Goal: Understand process/instructions

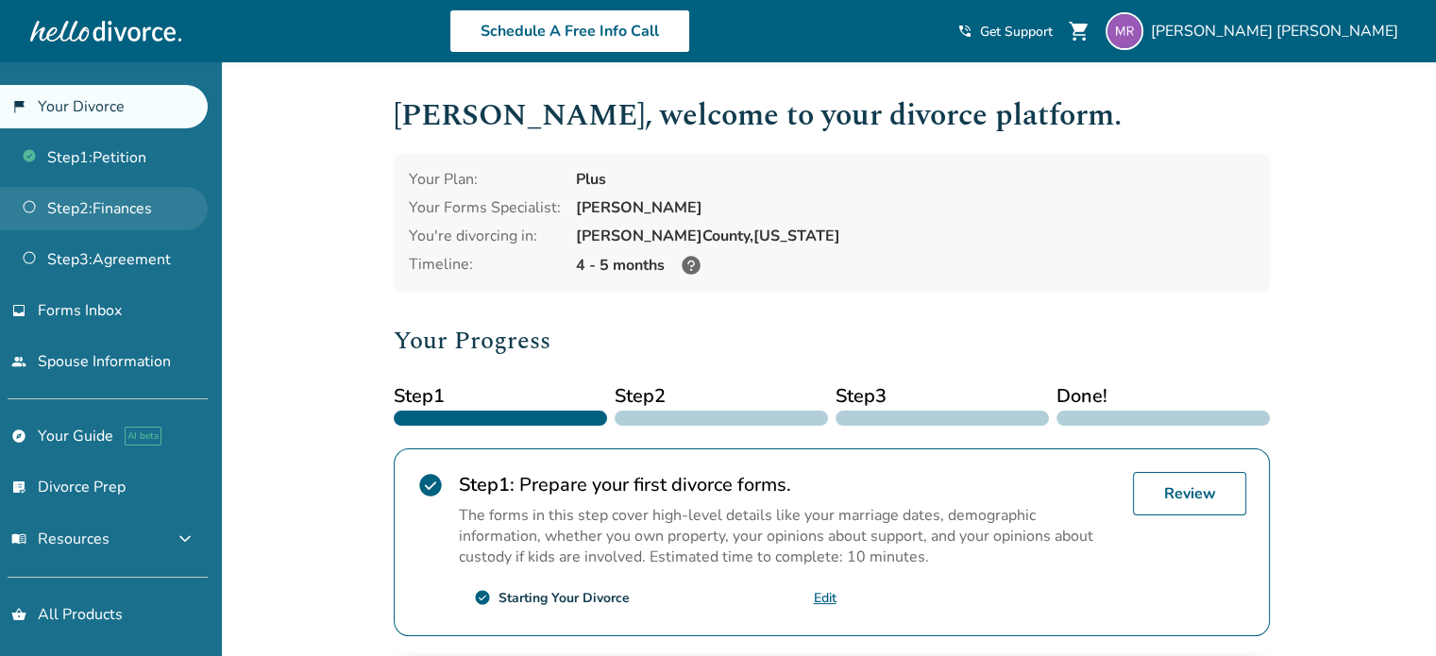
click at [135, 204] on link "Step 2 : Finances" at bounding box center [104, 208] width 208 height 43
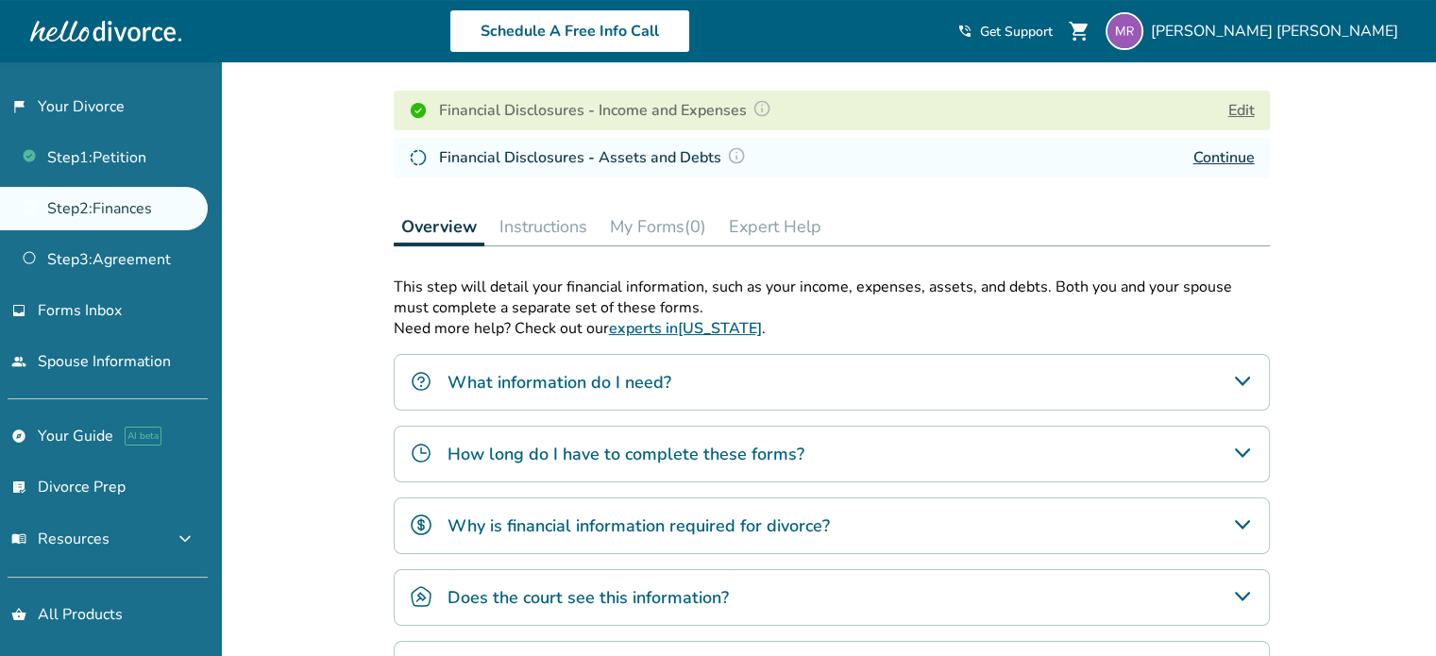
scroll to position [271, 0]
click at [637, 232] on button "My Forms (0)" at bounding box center [657, 226] width 111 height 38
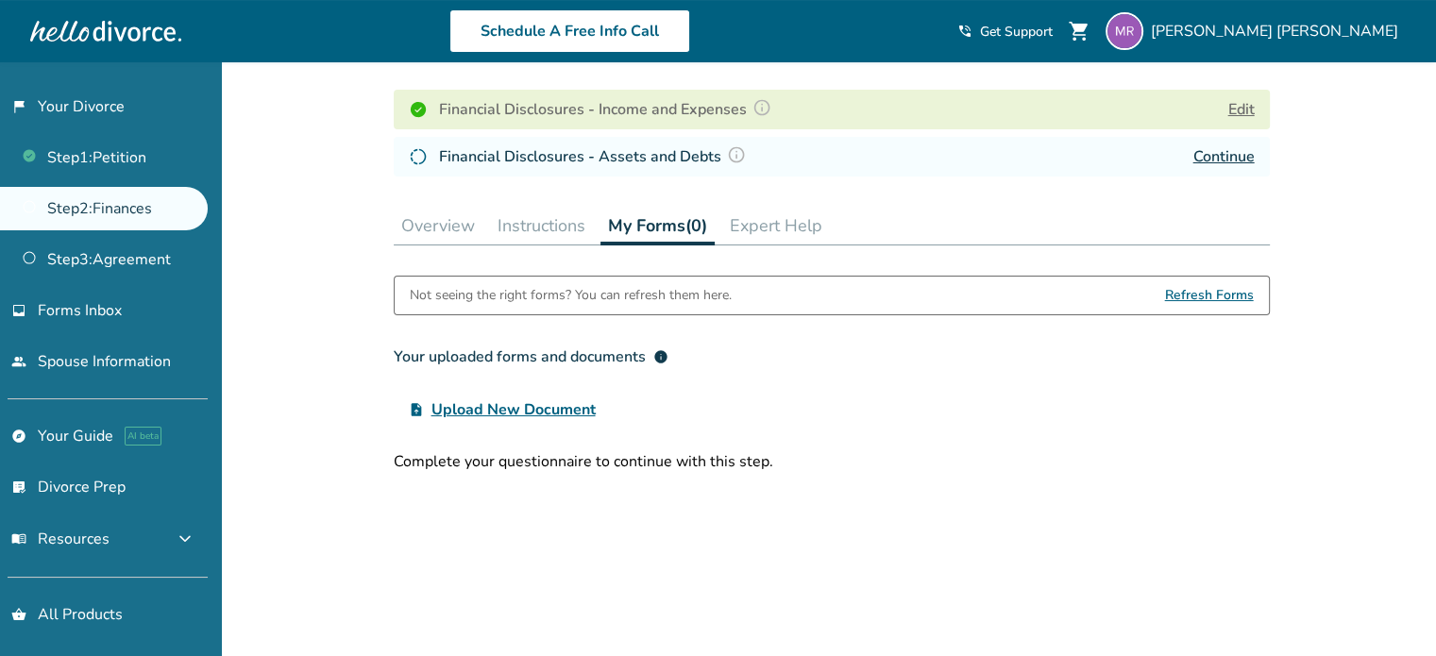
click at [361, 195] on div "Added to cart Step 0 2 Share your financial information. Fill out your forms Co…" at bounding box center [718, 327] width 1436 height 1072
click at [467, 229] on button "Overview" at bounding box center [438, 226] width 89 height 38
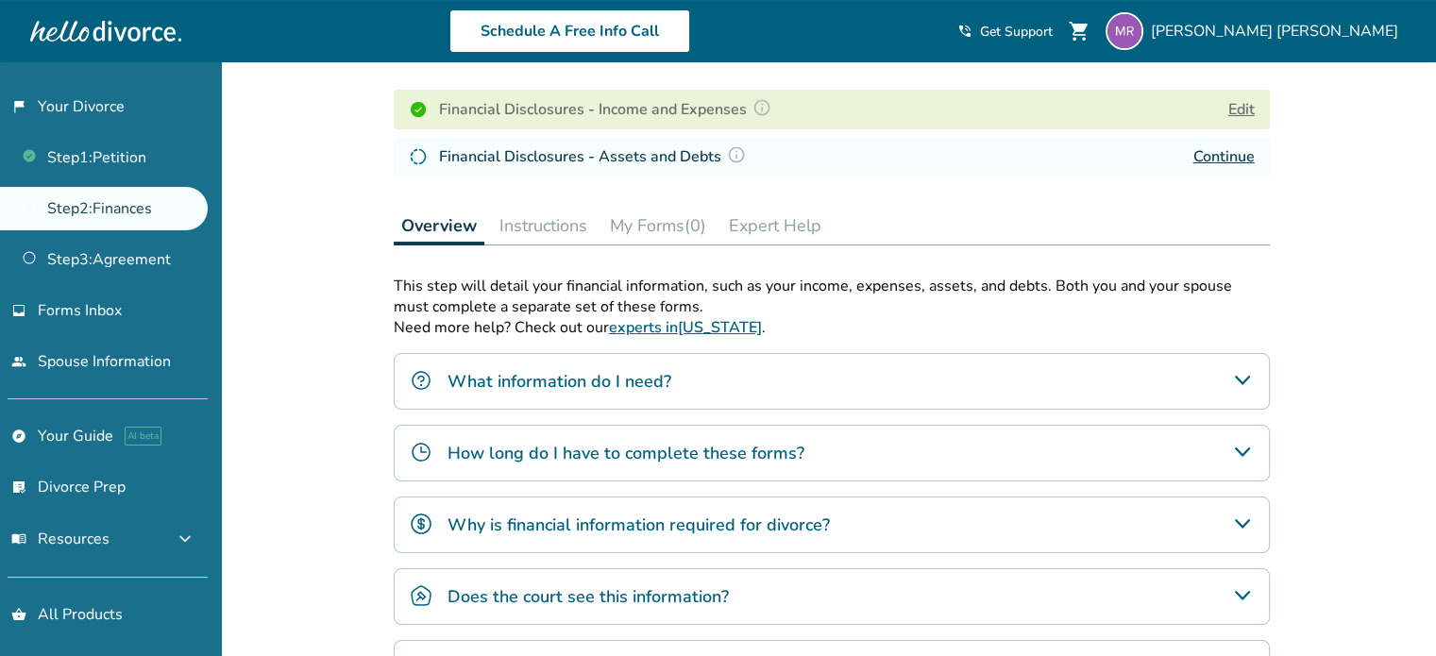
click at [1208, 146] on link "Continue" at bounding box center [1224, 156] width 61 height 21
